Goal: Information Seeking & Learning: Find specific page/section

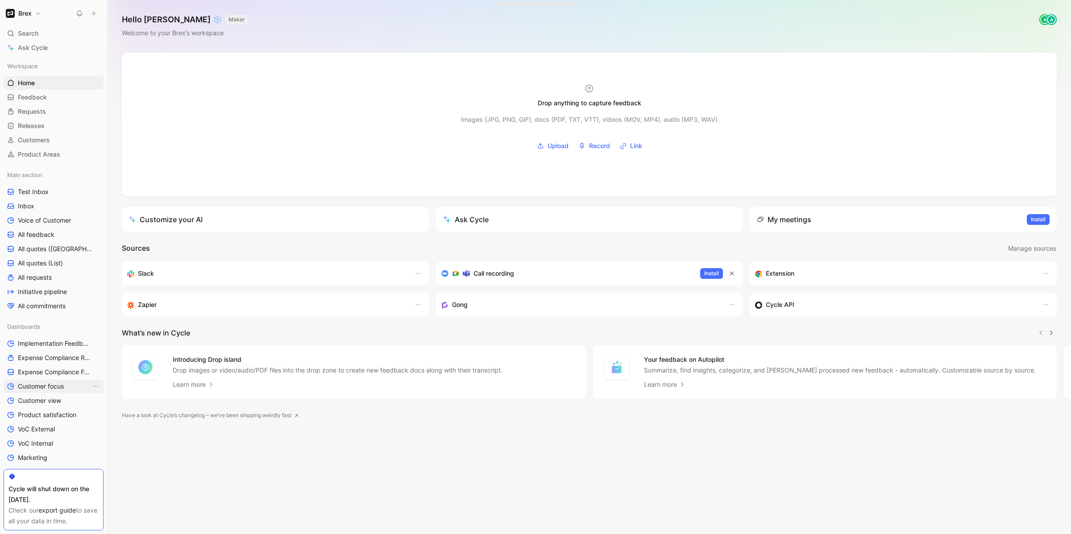
click at [43, 388] on span "Customer focus" at bounding box center [41, 386] width 46 height 9
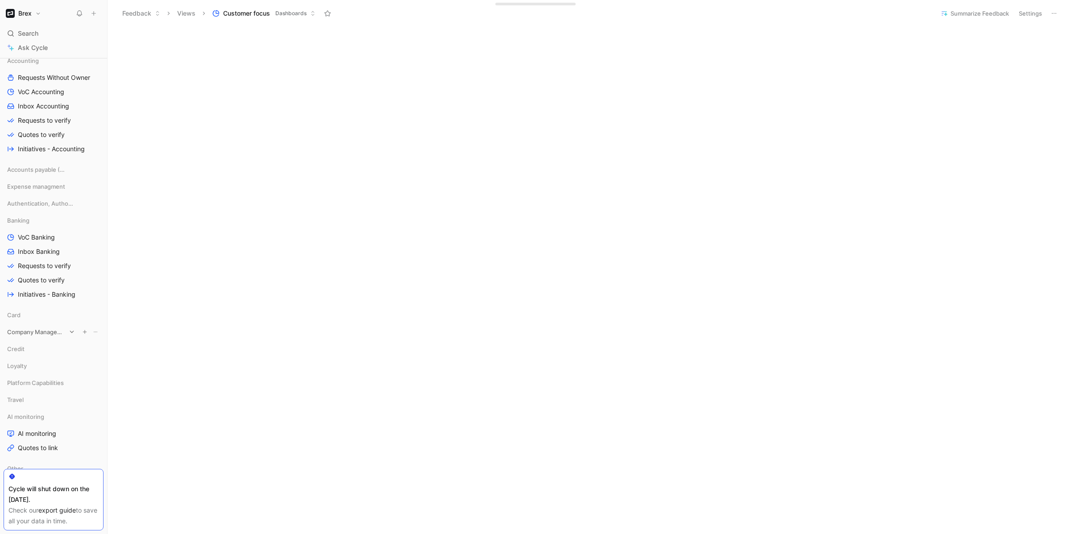
scroll to position [484, 0]
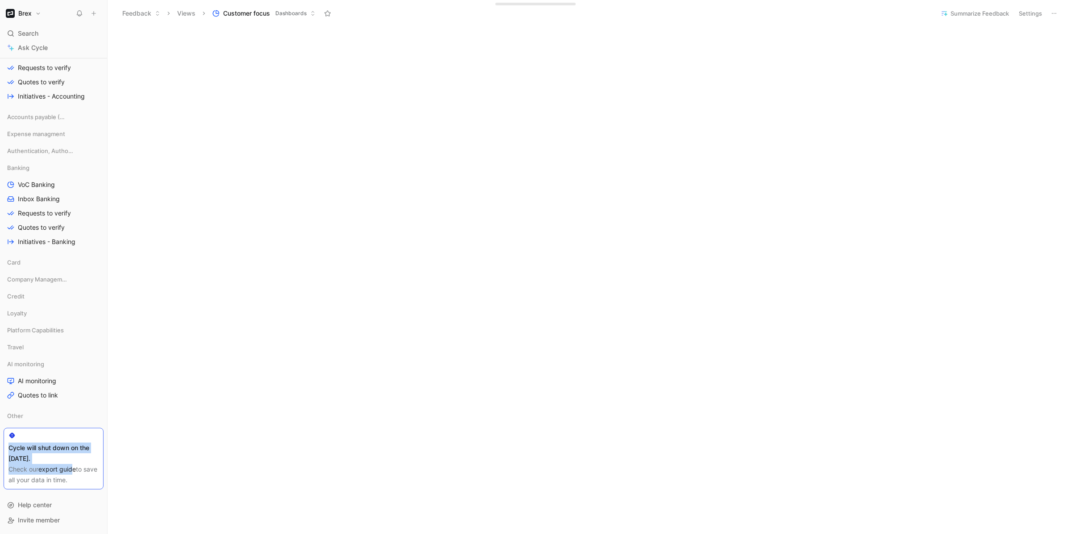
drag, startPoint x: 73, startPoint y: 432, endPoint x: 72, endPoint y: 465, distance: 33.5
click at [72, 466] on div "Cycle will shut down on the [DATE]. Check our export guide to save all your dat…" at bounding box center [54, 459] width 100 height 62
click at [20, 412] on span "Other" at bounding box center [15, 415] width 16 height 9
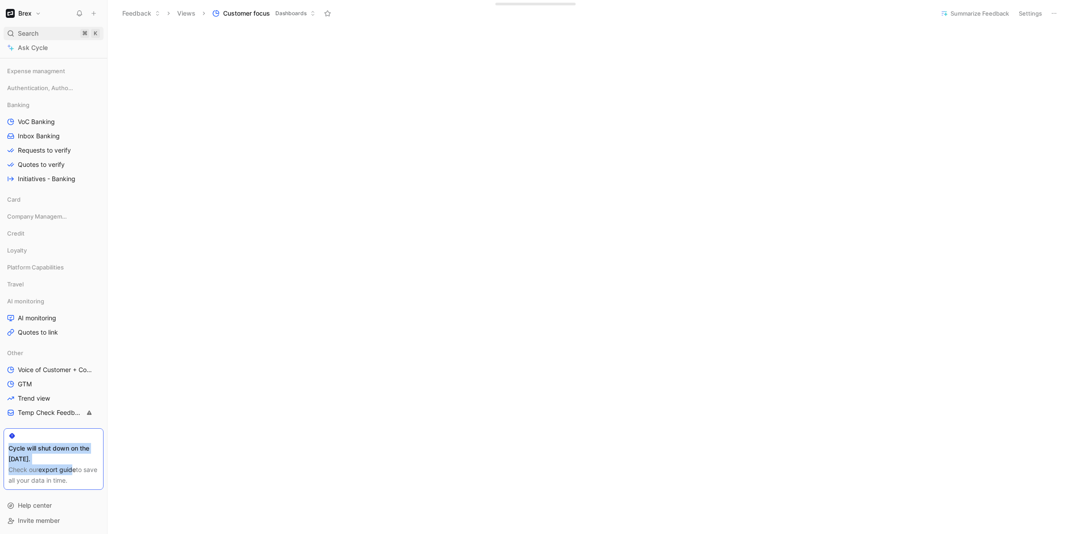
click at [35, 33] on span "Search" at bounding box center [28, 33] width 21 height 11
type input "*"
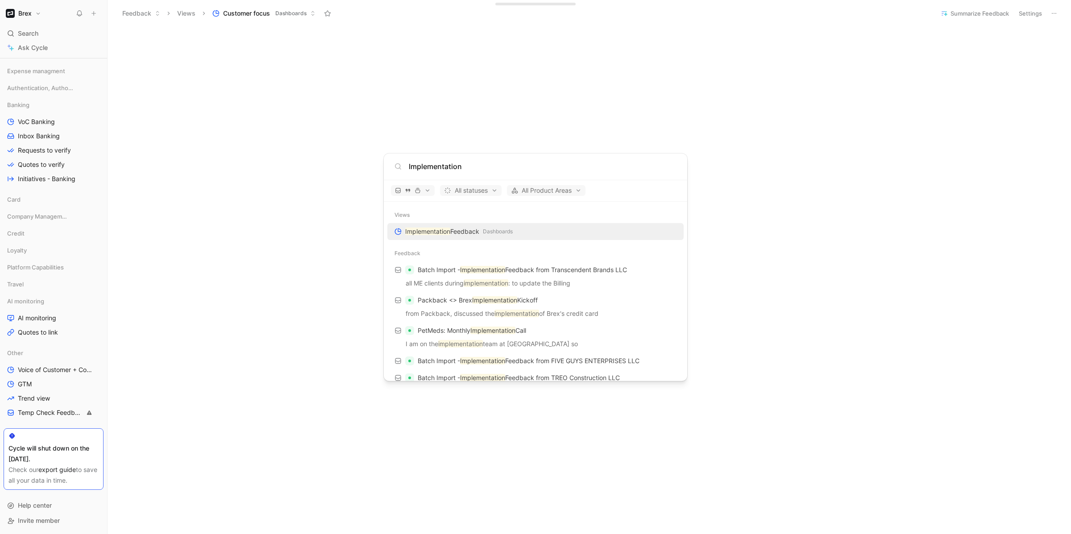
type input "Implementation"
click at [433, 227] on mark "Implementation" at bounding box center [427, 231] width 45 height 8
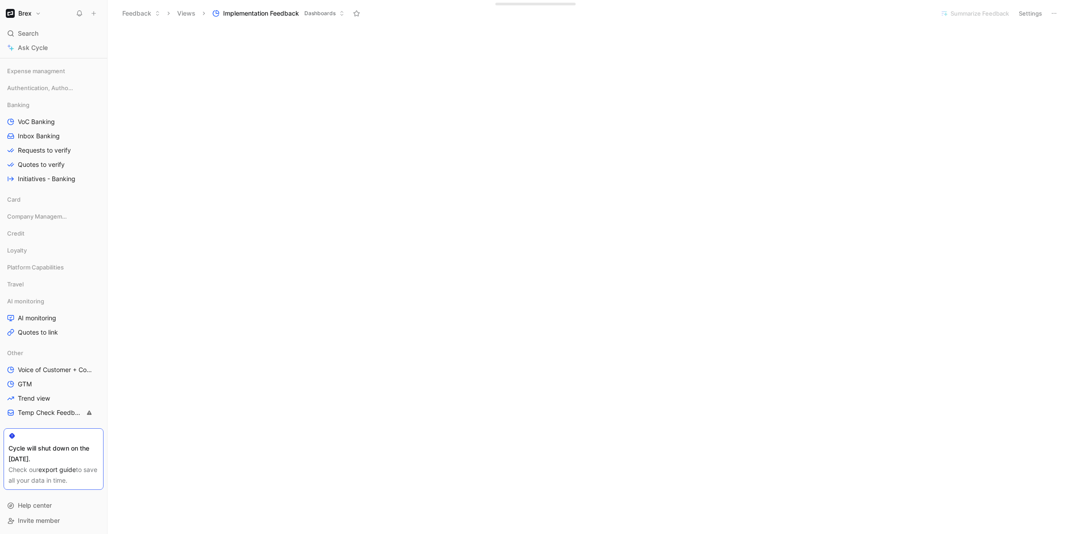
scroll to position [227, 0]
